Goal: Task Accomplishment & Management: Complete application form

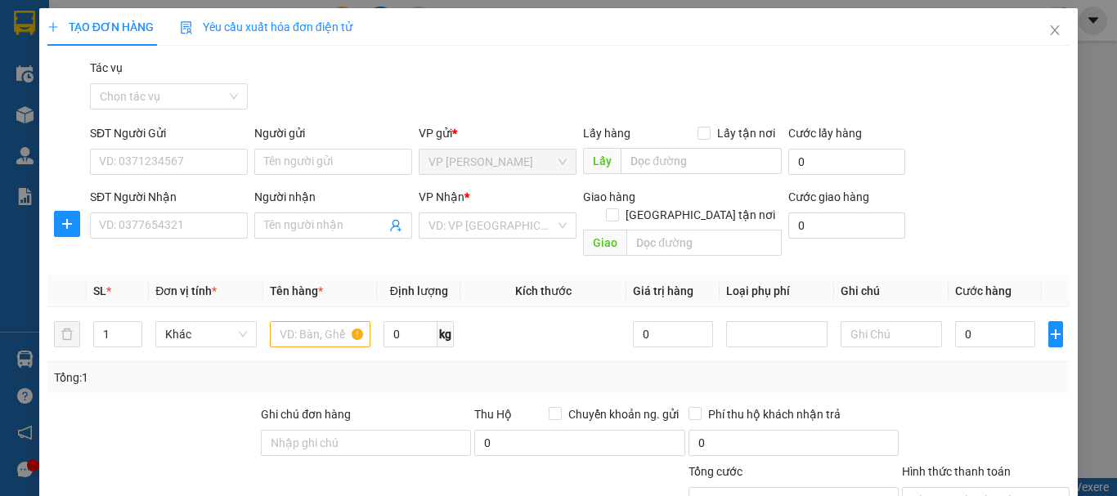
scroll to position [159, 0]
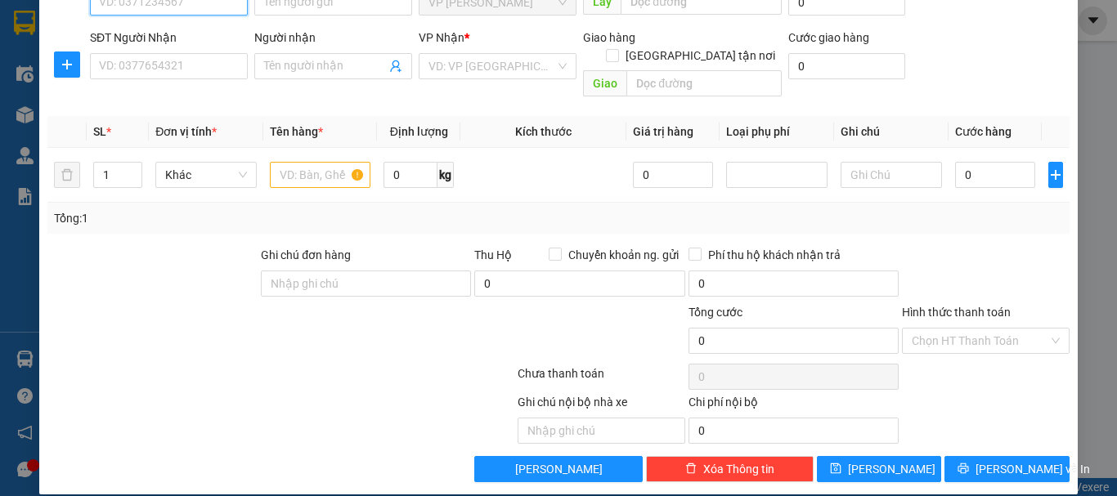
click at [208, 7] on input "SĐT Người Gửi" at bounding box center [169, 2] width 158 height 26
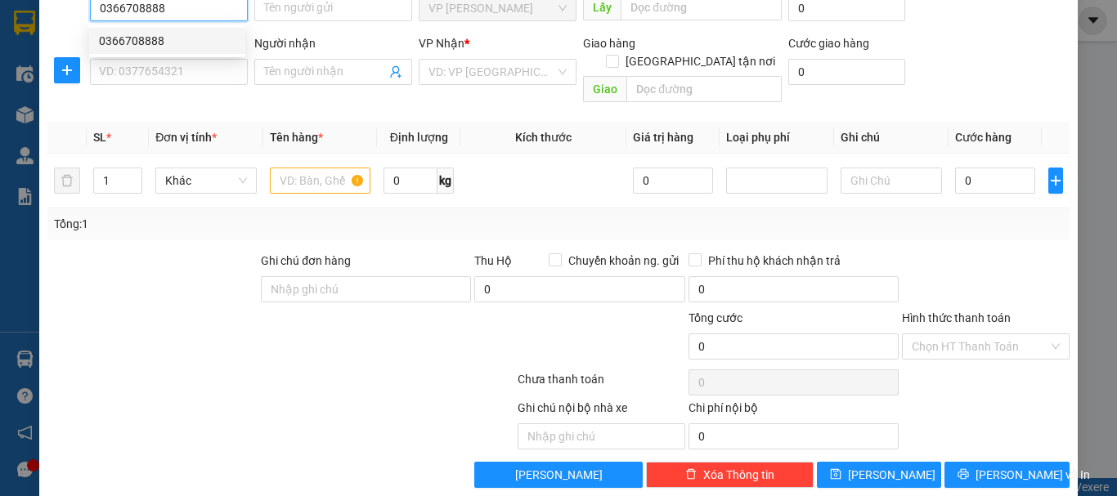
click at [168, 41] on div "0366708888" at bounding box center [167, 41] width 137 height 18
type input "0366708888"
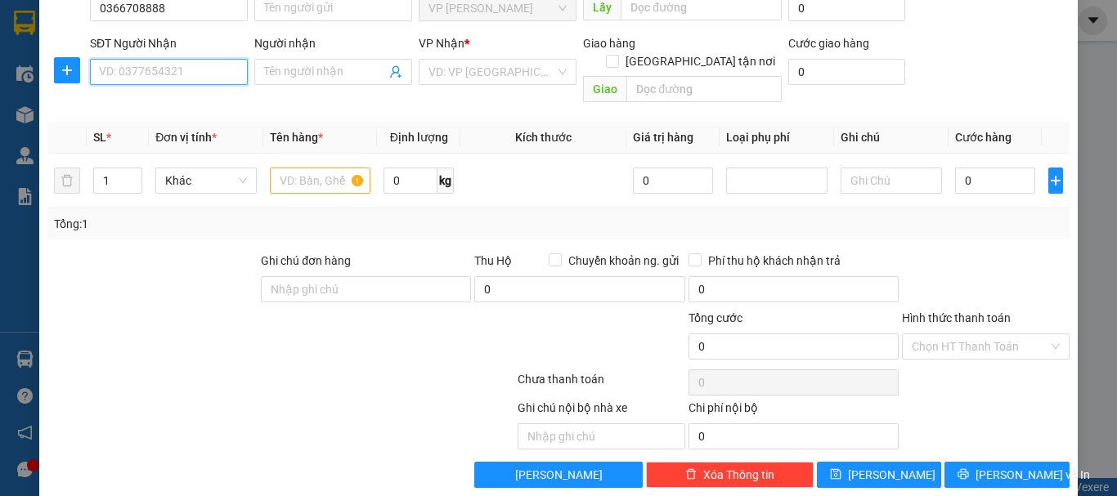
click at [144, 81] on input "SĐT Người Nhận" at bounding box center [169, 72] width 158 height 26
type input "0915886286"
click at [279, 72] on input "Người nhận" at bounding box center [325, 72] width 122 height 18
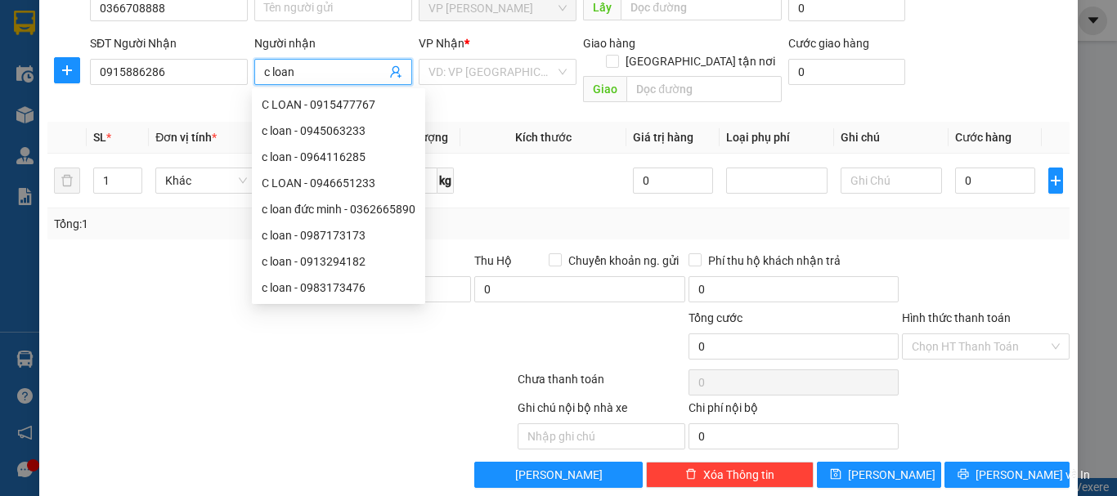
type input "c loan"
click at [176, 215] on div "Tổng: 1" at bounding box center [243, 224] width 379 height 18
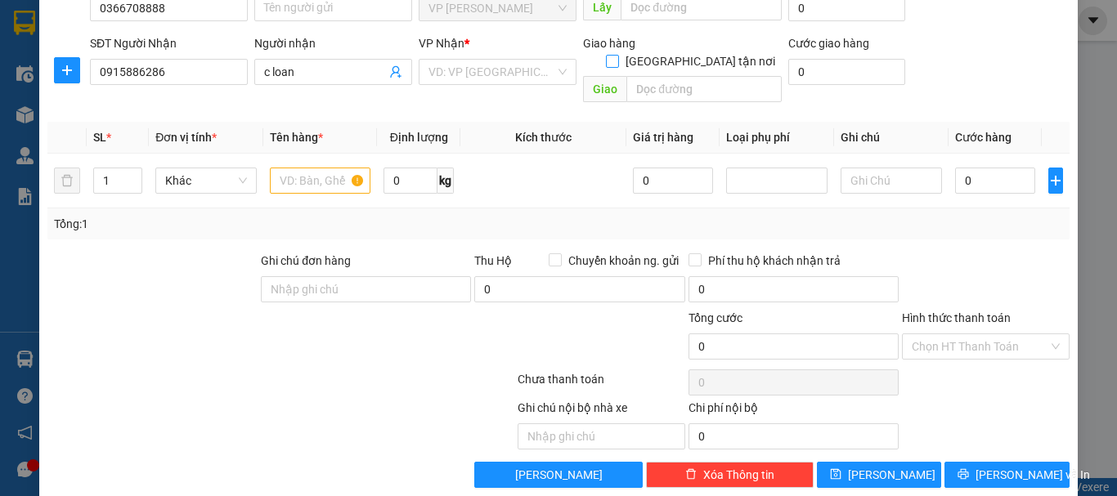
drag, startPoint x: 694, startPoint y: 43, endPoint x: 585, endPoint y: 62, distance: 111.3
click at [681, 48] on div "Giao hàng [GEOGRAPHIC_DATA] tận nơi" at bounding box center [682, 43] width 199 height 18
click at [523, 70] on input "search" at bounding box center [492, 72] width 127 height 25
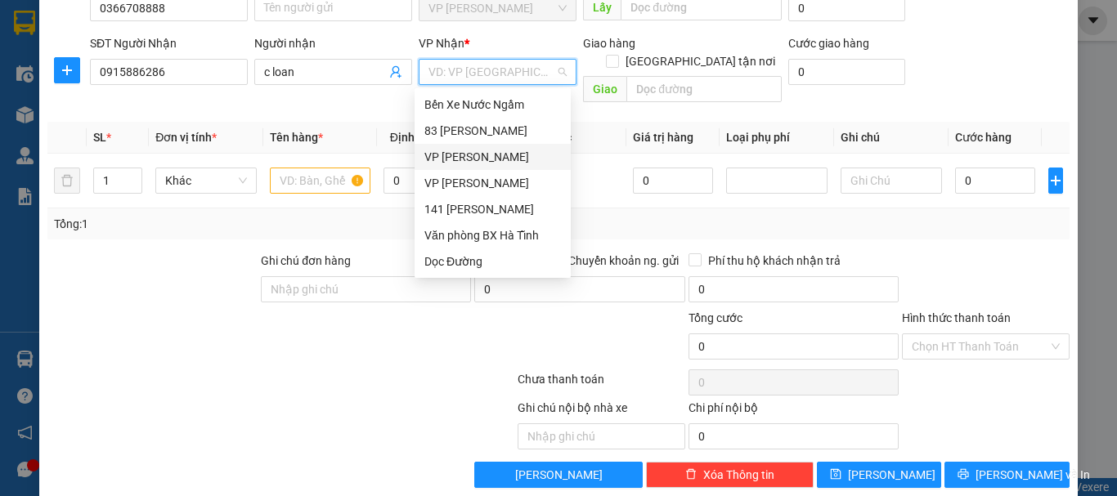
drag, startPoint x: 450, startPoint y: 151, endPoint x: 622, endPoint y: 76, distance: 188.3
click at [451, 151] on div "VP [PERSON_NAME]" at bounding box center [492, 157] width 137 height 18
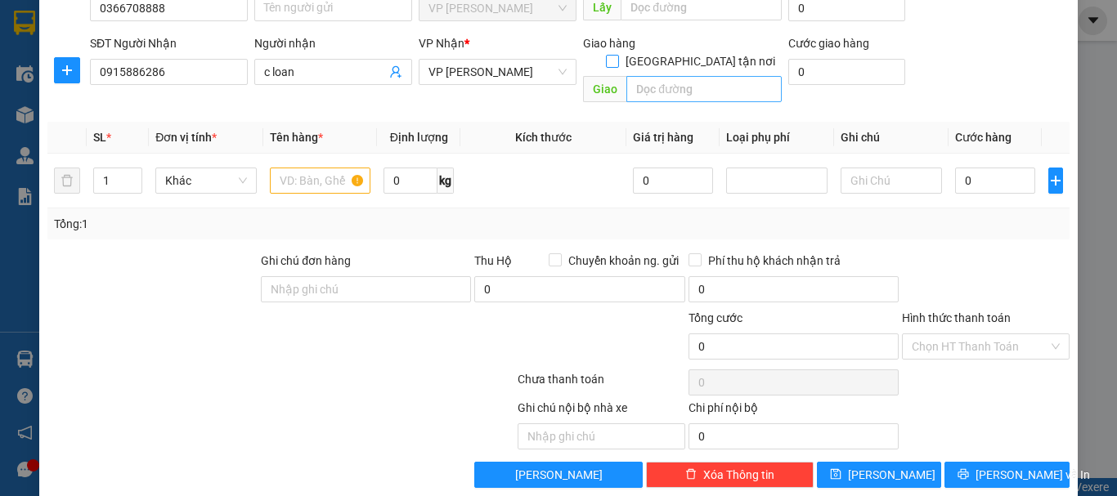
drag, startPoint x: 691, startPoint y: 44, endPoint x: 671, endPoint y: 71, distance: 33.9
click at [617, 55] on input "[GEOGRAPHIC_DATA] tận nơi" at bounding box center [611, 60] width 11 height 11
checkbox input "true"
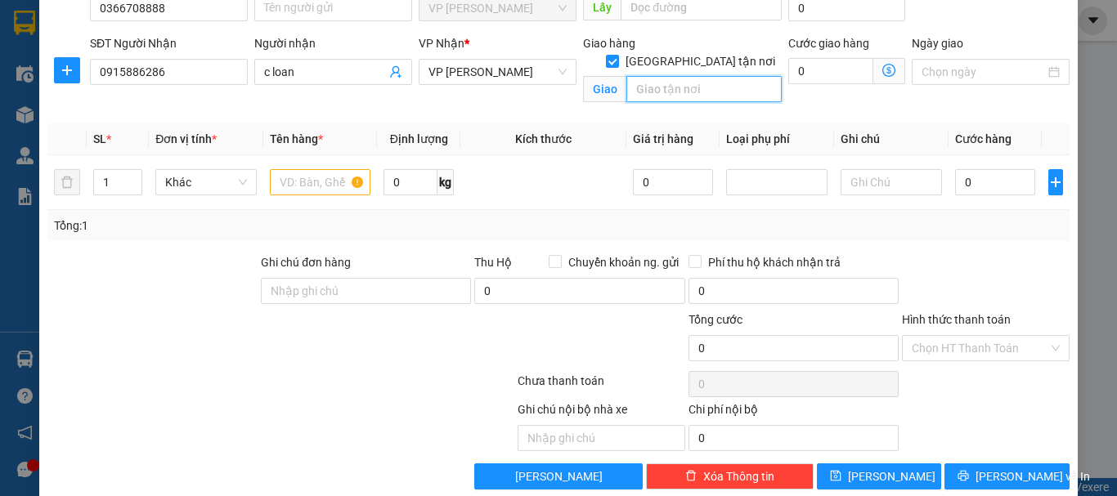
click at [671, 76] on input "text" at bounding box center [703, 89] width 155 height 26
type input "01 ngõ 74 trung tiết"
click at [319, 186] on input "text" at bounding box center [320, 182] width 101 height 26
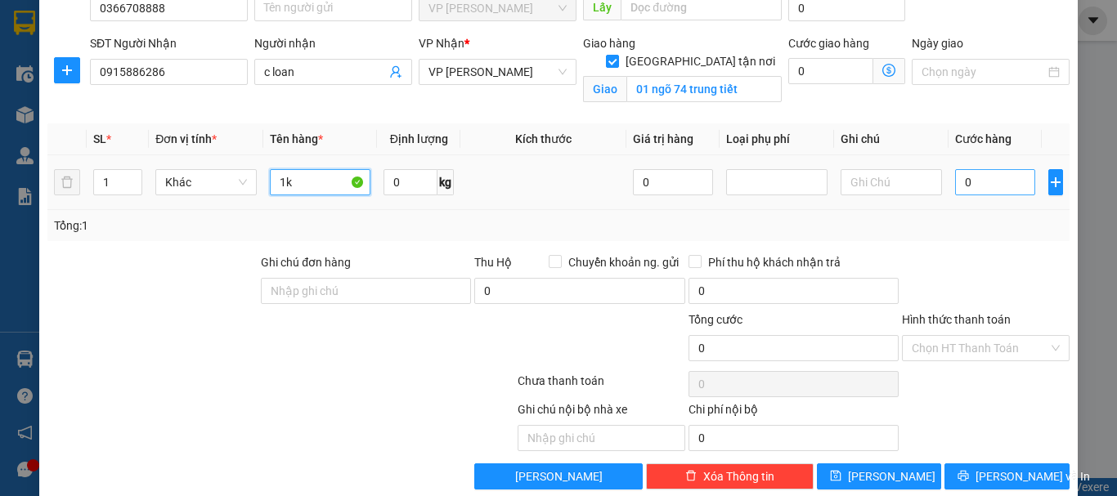
type input "1k"
click at [955, 182] on input "0" at bounding box center [995, 182] width 80 height 26
type input "5"
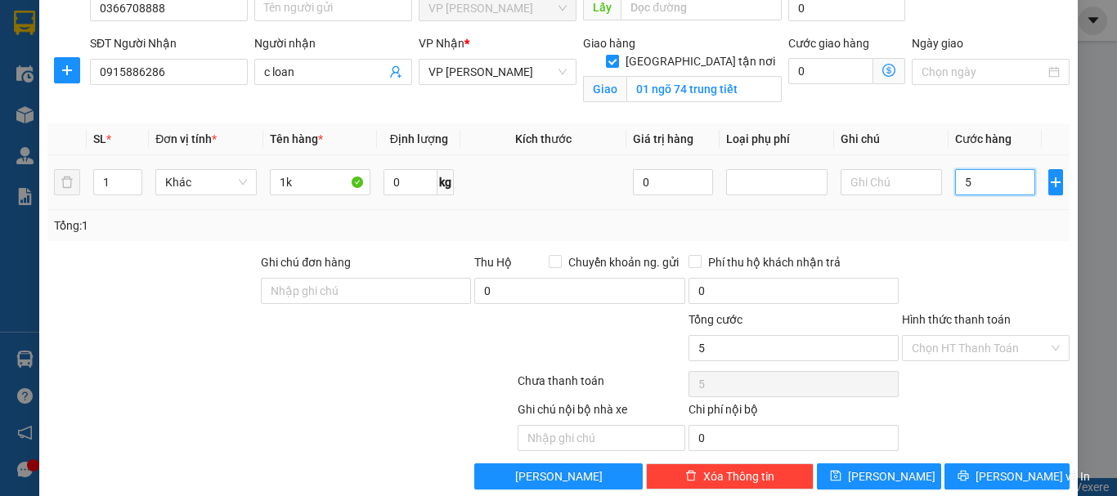
type input "50"
type input "500"
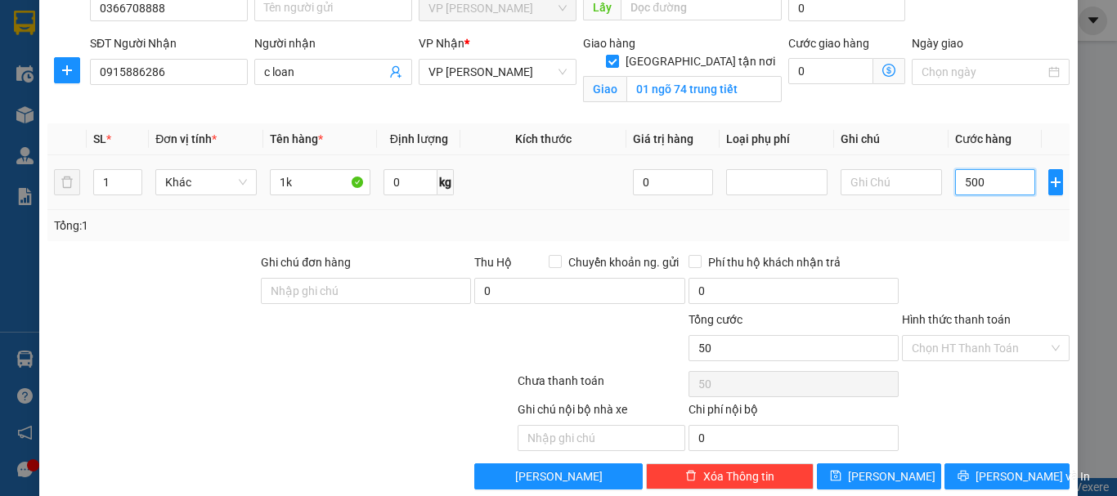
type input "500"
type input "5.000"
type input "50.000"
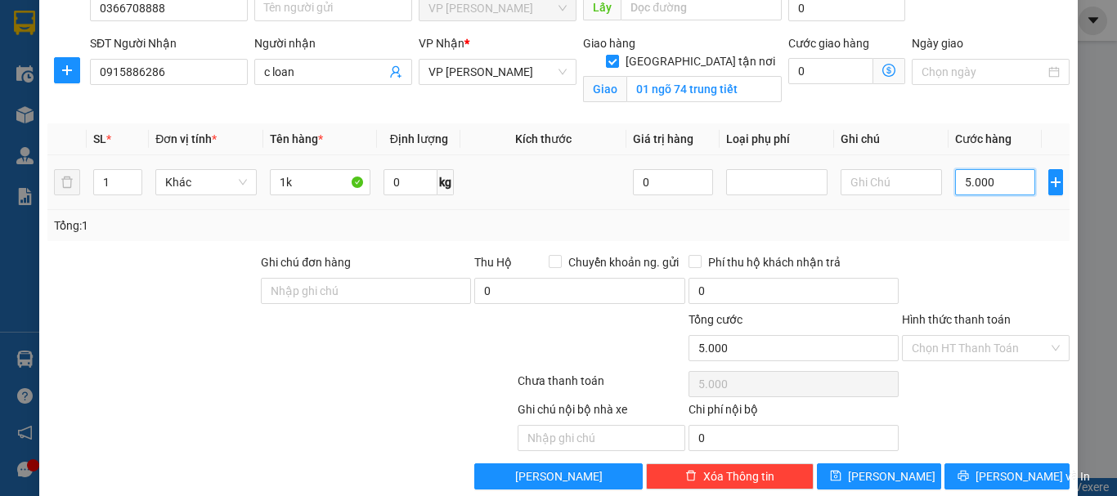
type input "50.000"
click at [910, 480] on button "[PERSON_NAME]" at bounding box center [879, 477] width 125 height 26
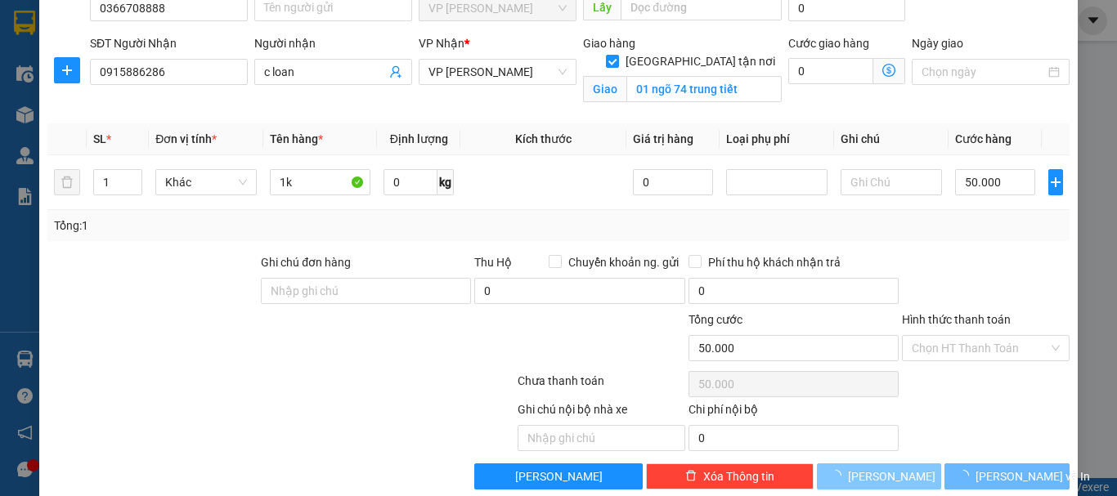
checkbox input "false"
type input "0"
